Goal: Transaction & Acquisition: Purchase product/service

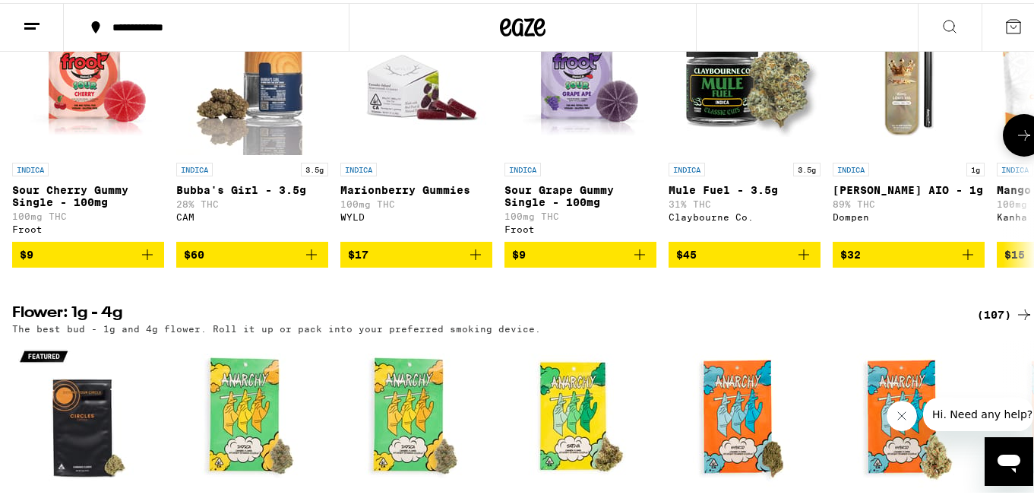
click at [143, 261] on icon "Add to bag" at bounding box center [147, 251] width 18 height 18
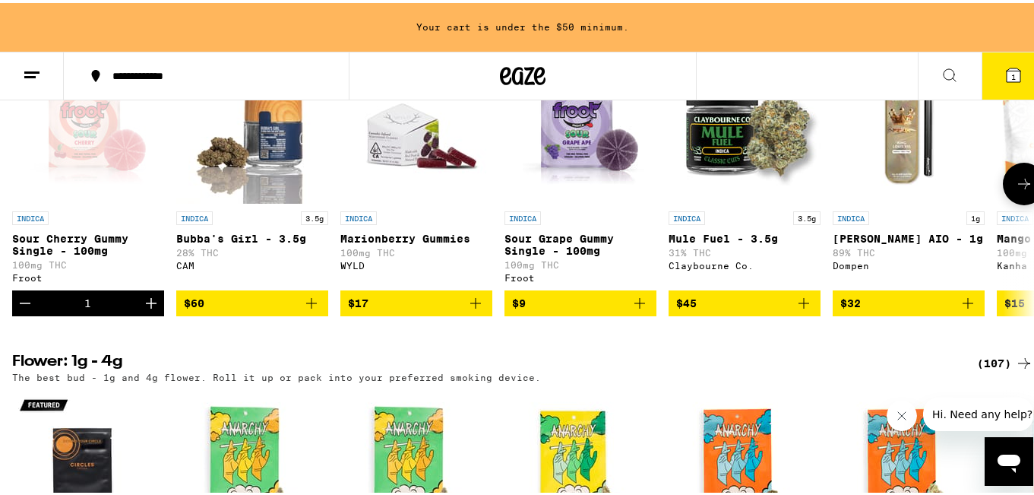
scroll to position [1699, 0]
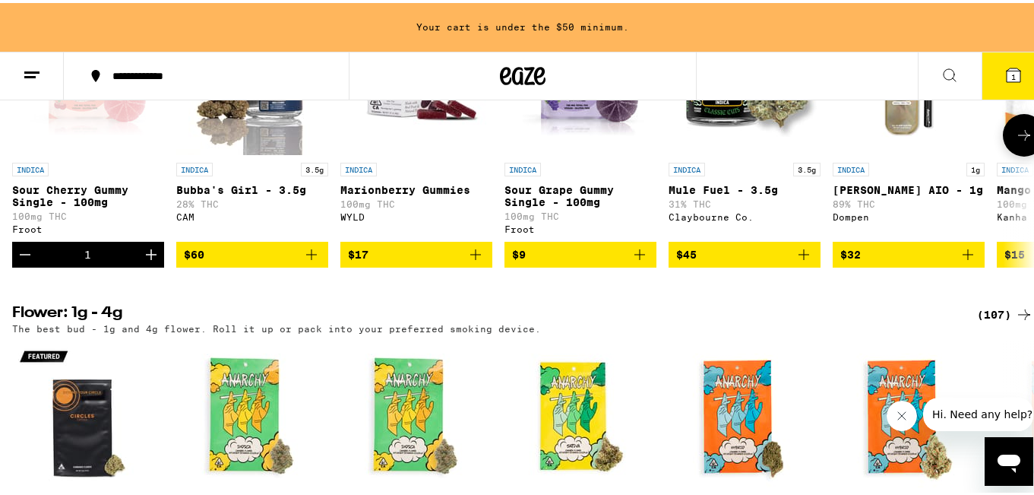
click at [143, 261] on icon "Increment" at bounding box center [151, 251] width 18 height 18
click at [1018, 138] on icon at bounding box center [1024, 132] width 12 height 11
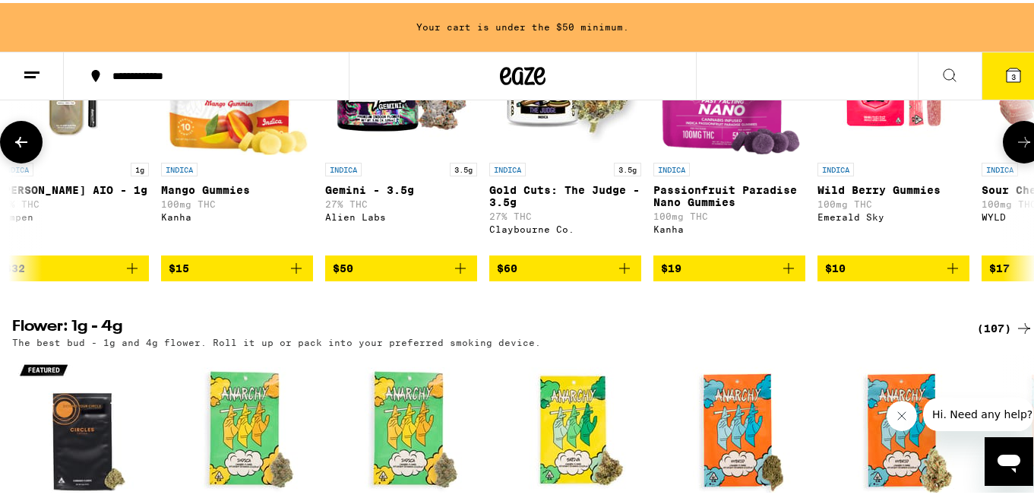
scroll to position [0, 844]
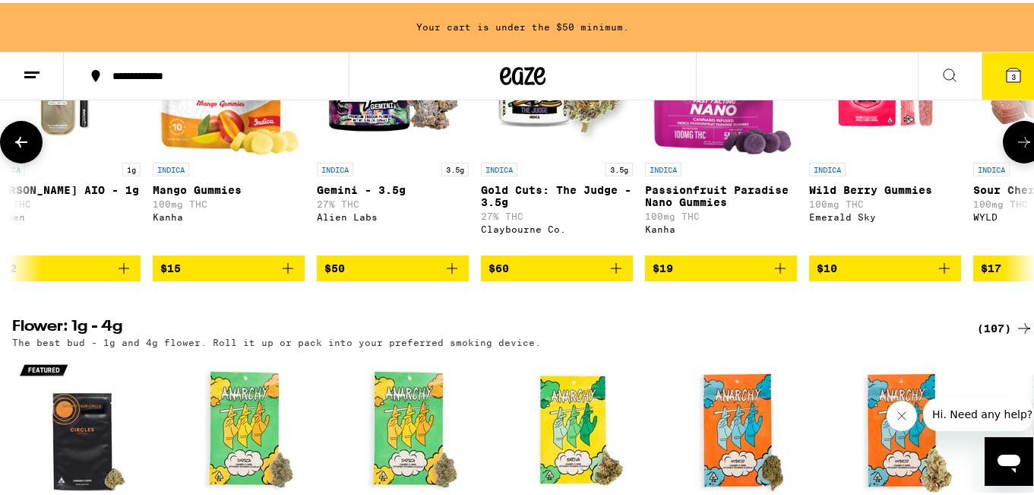
click at [614, 274] on icon "Add to bag" at bounding box center [616, 265] width 18 height 18
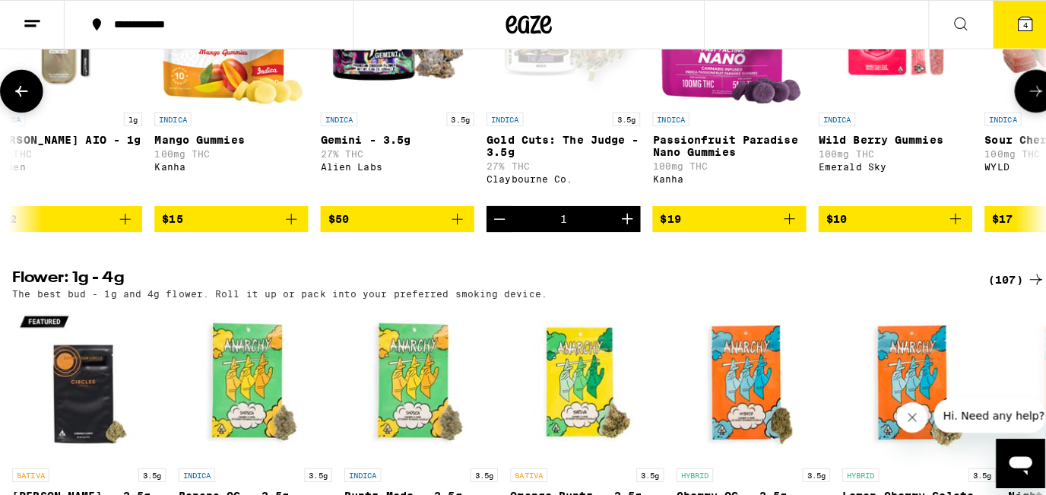
scroll to position [1651, 0]
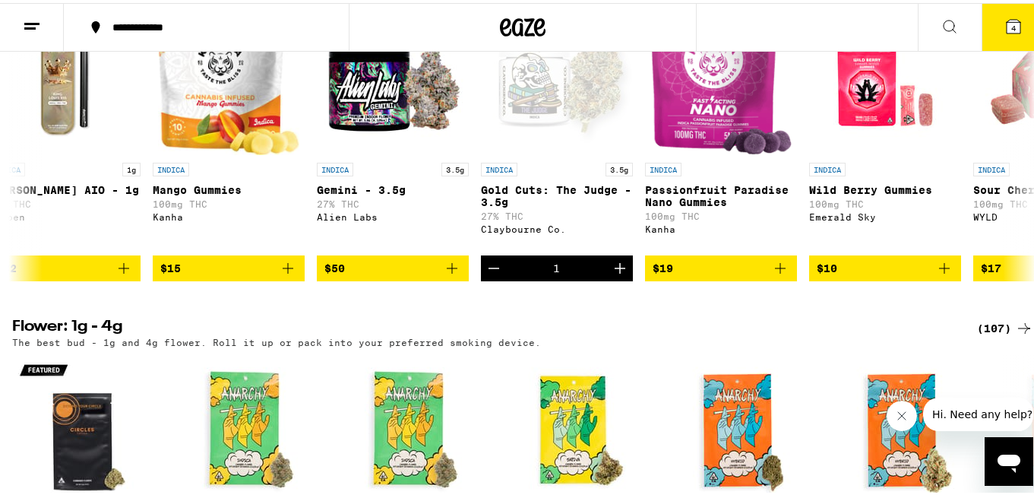
click at [1007, 21] on icon at bounding box center [1014, 24] width 14 height 14
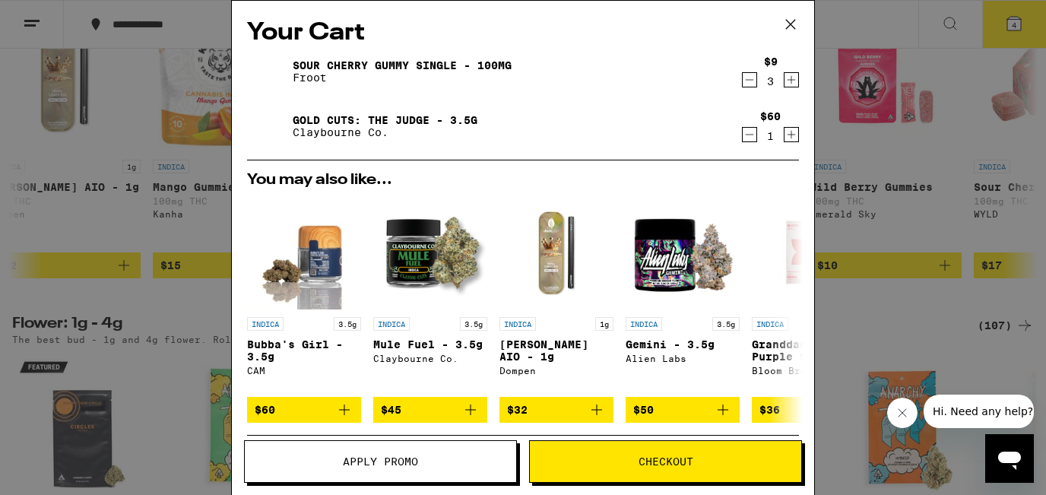
click at [650, 467] on span "Checkout" at bounding box center [665, 461] width 55 height 11
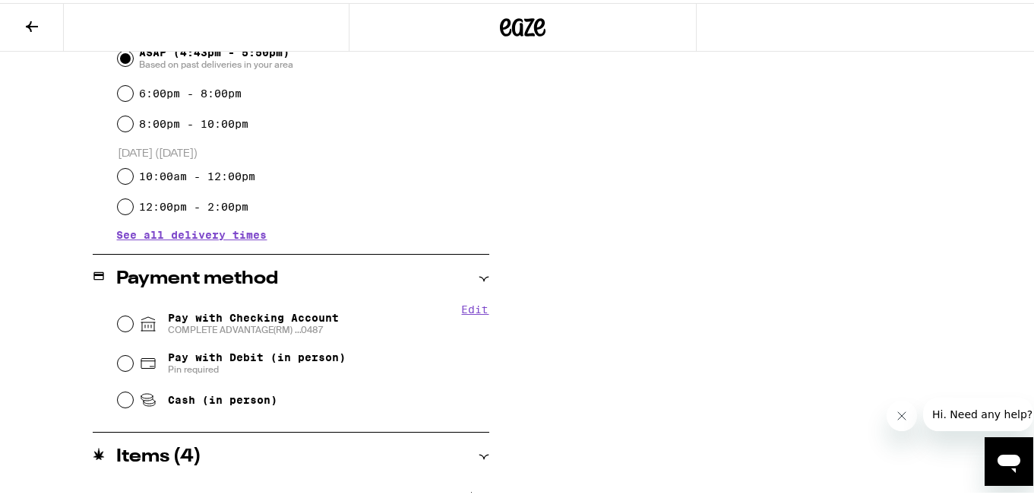
scroll to position [456, 0]
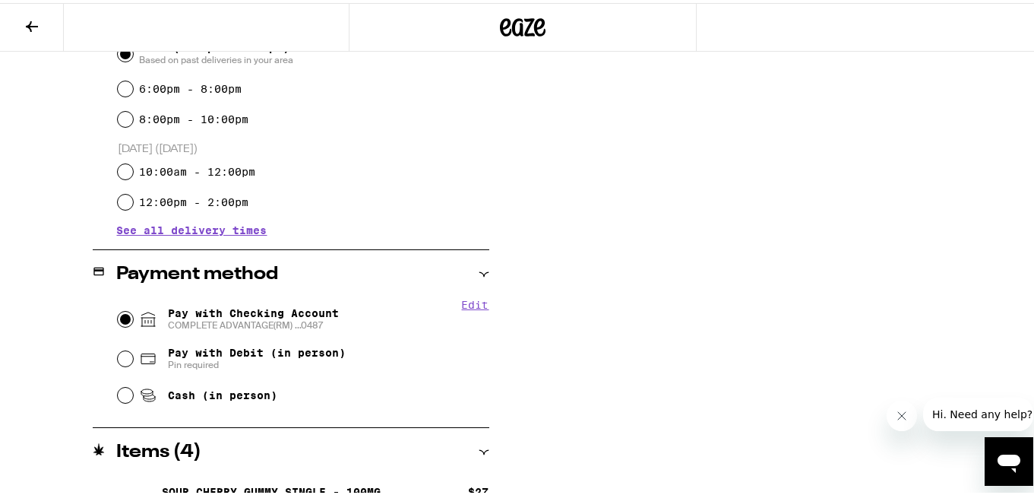
click at [119, 315] on input "Pay with Checking Account COMPLETE ADVANTAGE(RM) ...0487" at bounding box center [125, 316] width 15 height 15
radio input "true"
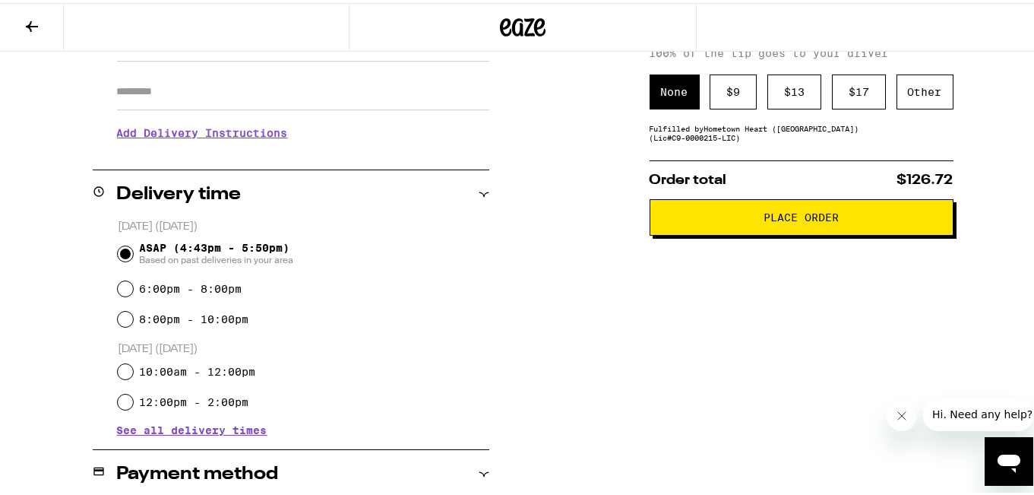
scroll to position [178, 0]
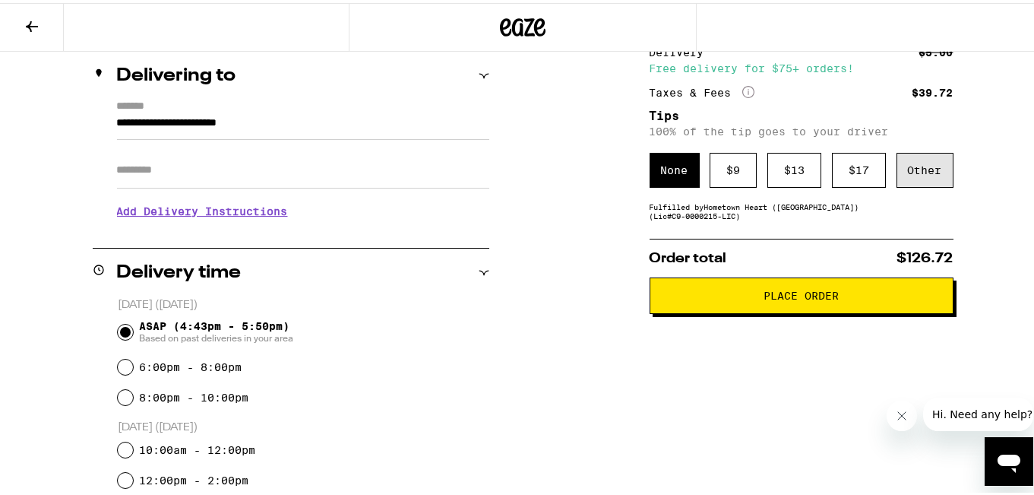
click at [927, 168] on div "Other" at bounding box center [925, 167] width 57 height 35
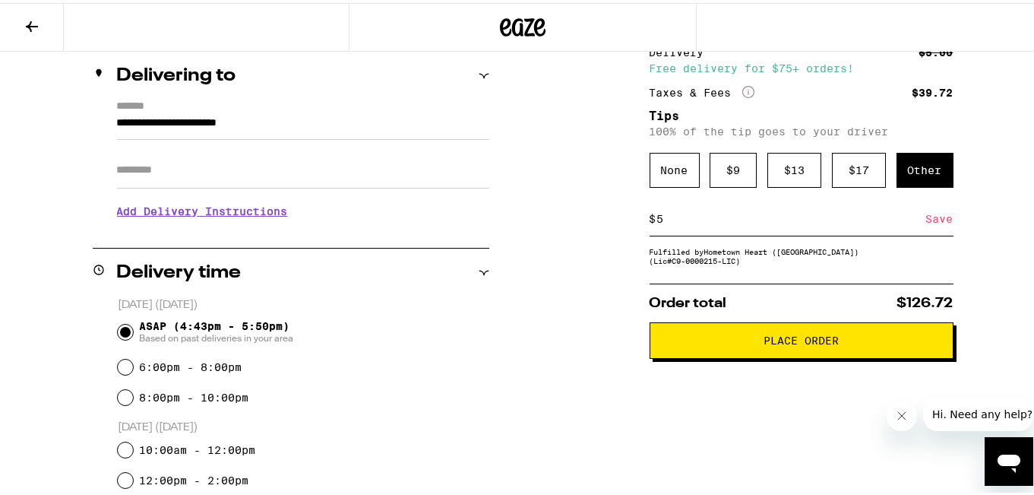
type input "5"
click at [803, 343] on span "Place Order" at bounding box center [801, 337] width 75 height 11
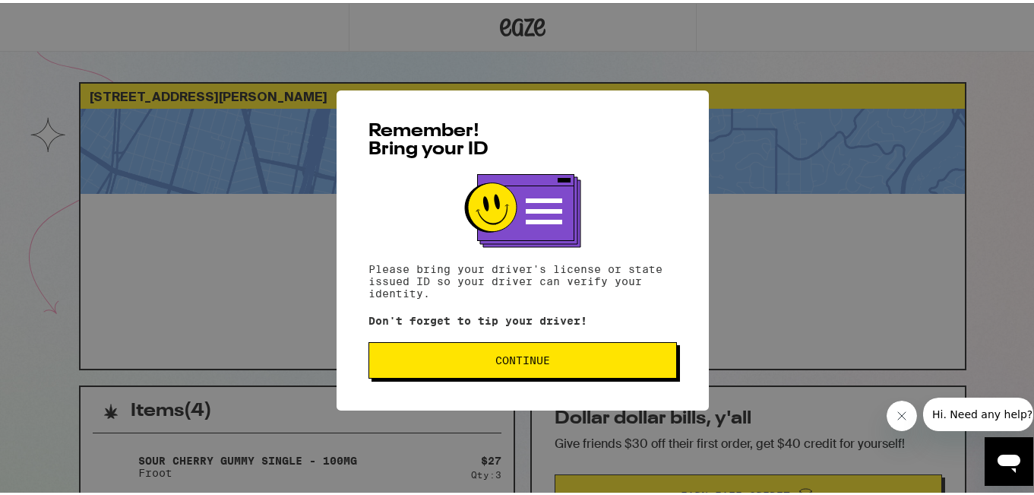
click at [616, 362] on span "Continue" at bounding box center [523, 357] width 283 height 11
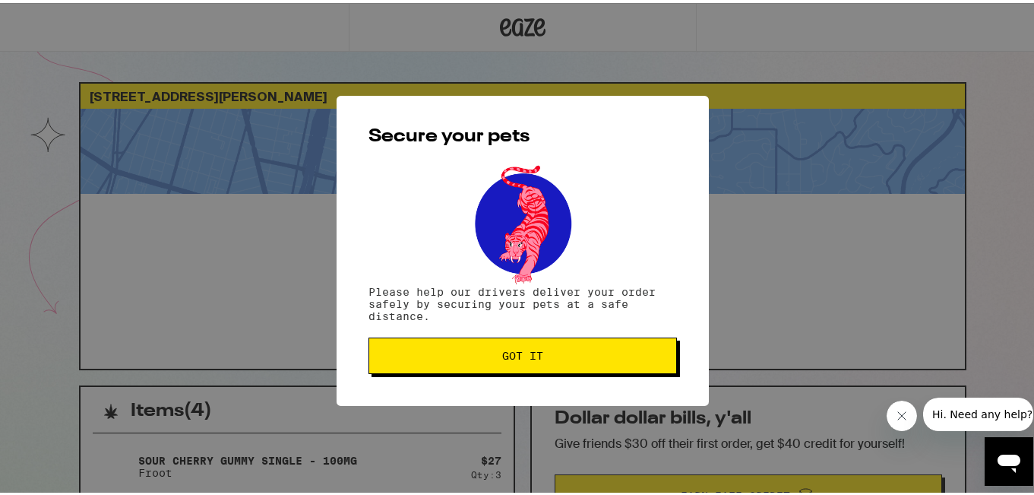
click at [616, 362] on button "Got it" at bounding box center [523, 352] width 309 height 36
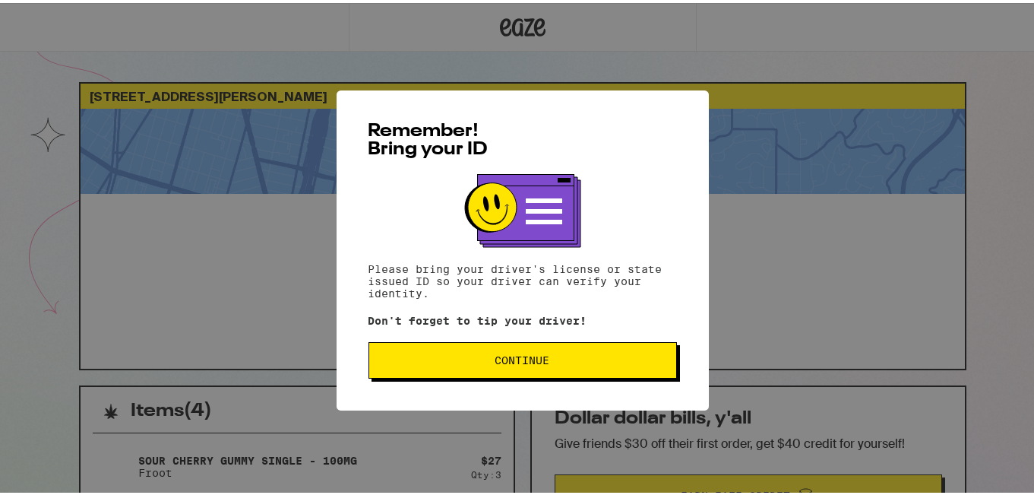
click at [605, 363] on span "Continue" at bounding box center [523, 357] width 283 height 11
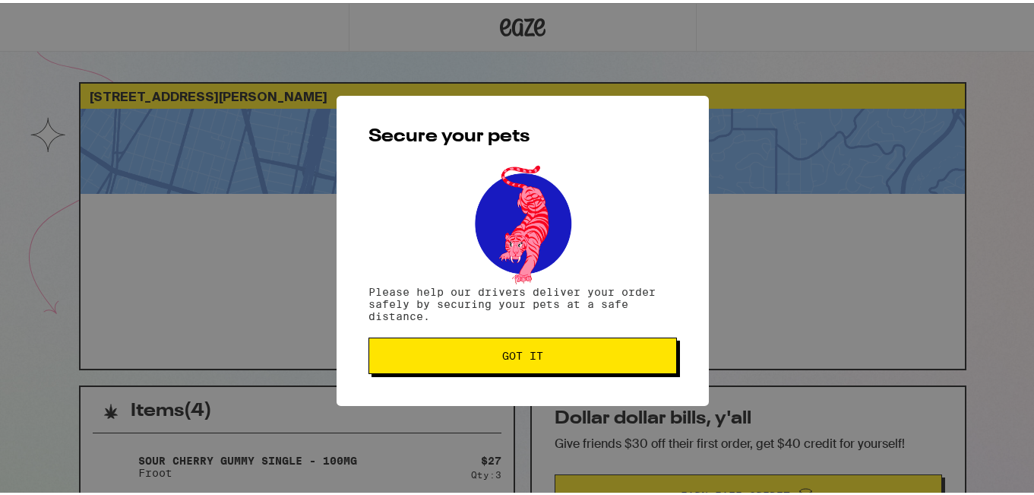
click at [605, 365] on button "Got it" at bounding box center [523, 352] width 309 height 36
